Goal: Find specific fact: Find specific fact

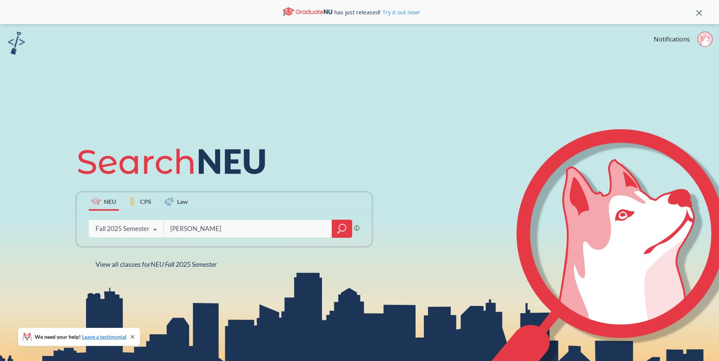
type input "[PERSON_NAME]"
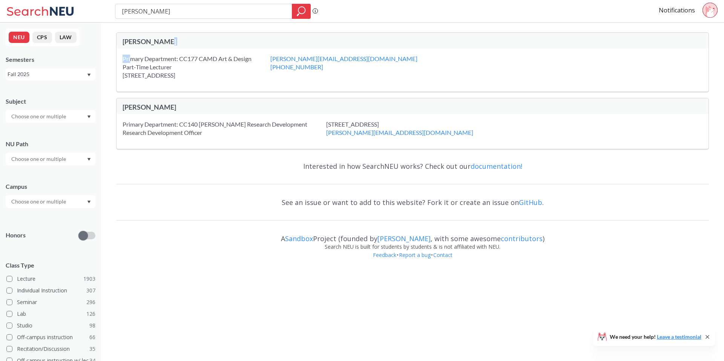
drag, startPoint x: 172, startPoint y: 46, endPoint x: 137, endPoint y: 66, distance: 40.7
click at [133, 59] on div "[PERSON_NAME] Primary Department: CC177 CAMD Art & Design Part-Time Lecturer [S…" at bounding box center [412, 62] width 593 height 60
click at [162, 62] on div "Primary Department: CC177 CAMD Art & Design Part-Time Lecturer [STREET_ADDRESS]" at bounding box center [197, 67] width 148 height 25
